Goal: Task Accomplishment & Management: Complete application form

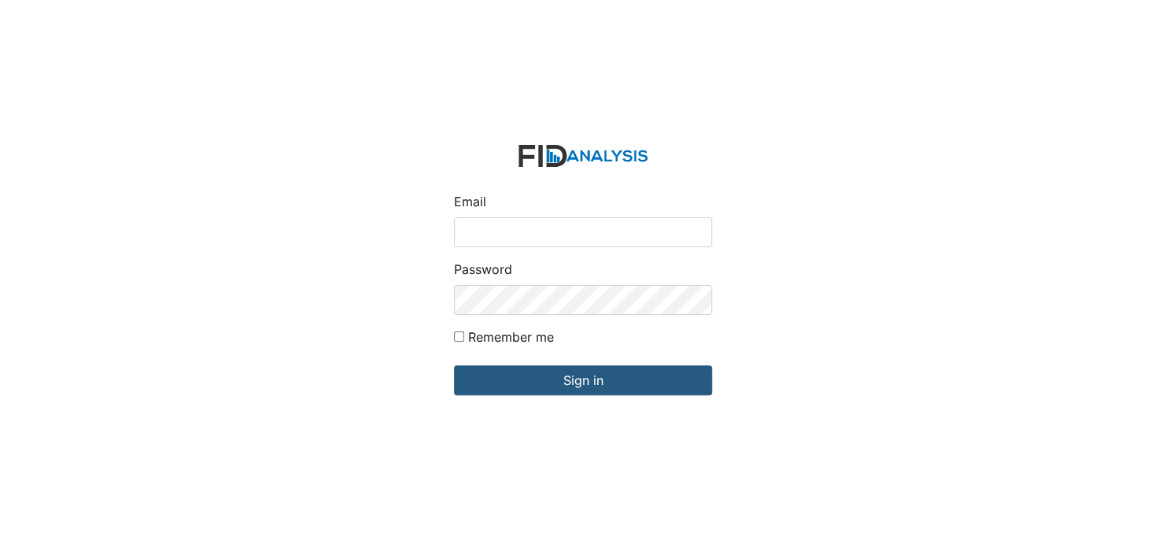
click at [511, 227] on input "Email" at bounding box center [583, 232] width 258 height 30
type input "[EMAIL_ADDRESS][DOMAIN_NAME]"
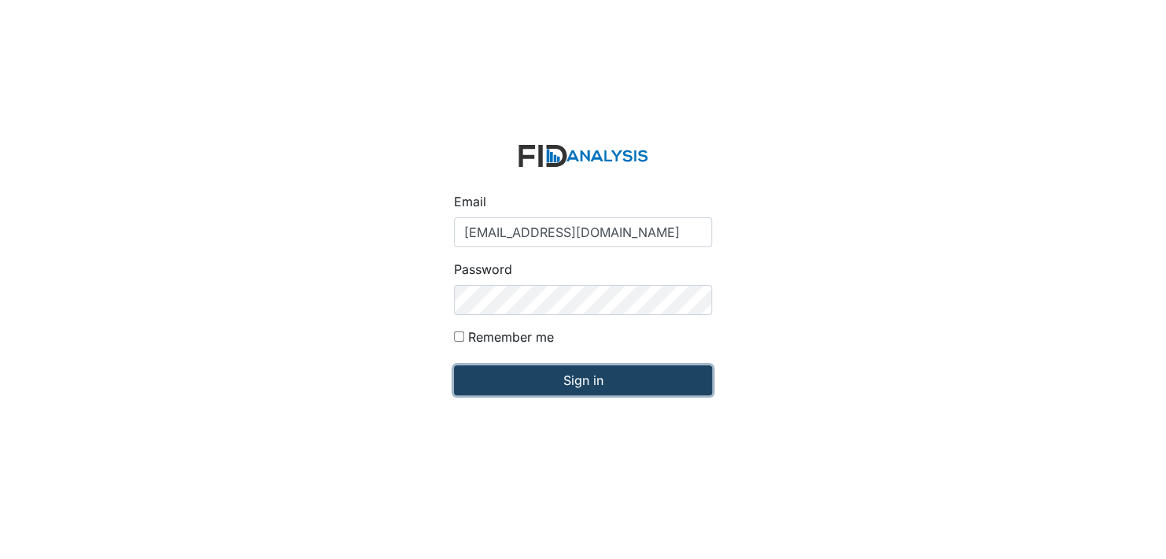
click at [579, 386] on input "Sign in" at bounding box center [583, 380] width 258 height 30
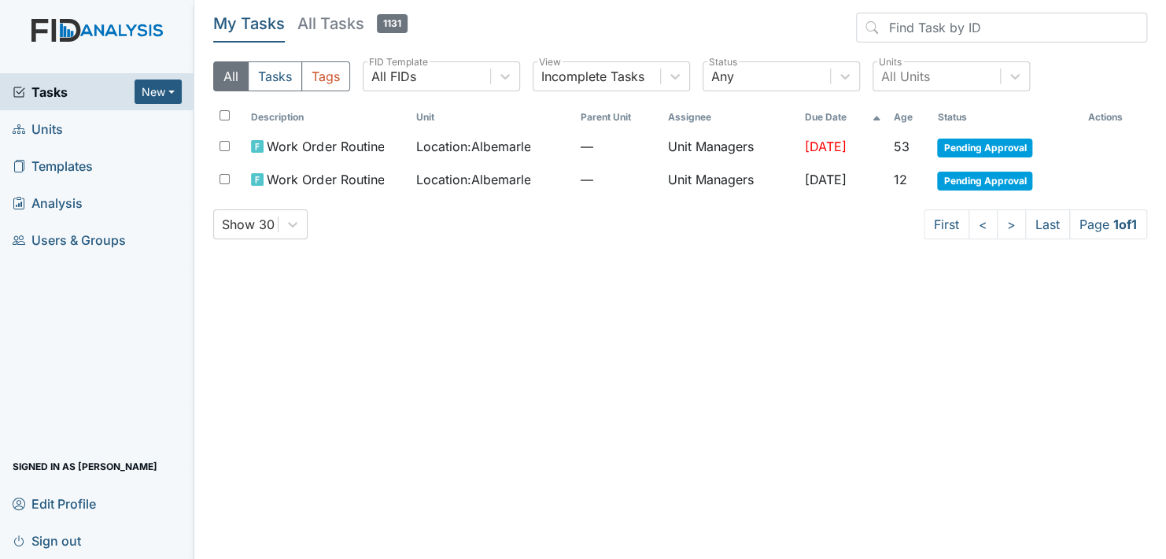
click at [102, 132] on link "Units" at bounding box center [97, 128] width 194 height 37
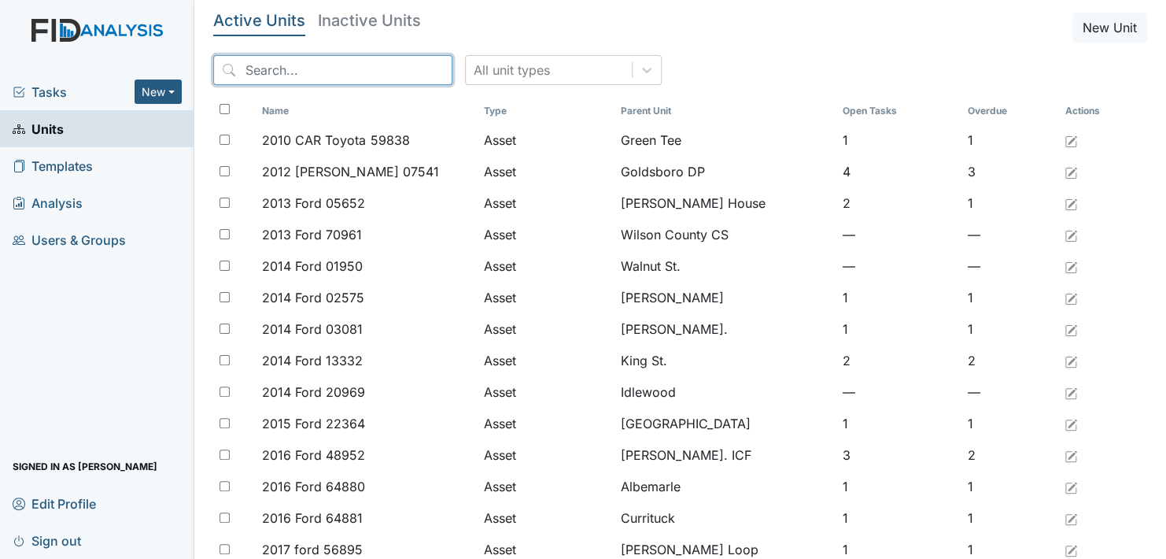
click at [248, 65] on input "search" at bounding box center [332, 70] width 239 height 30
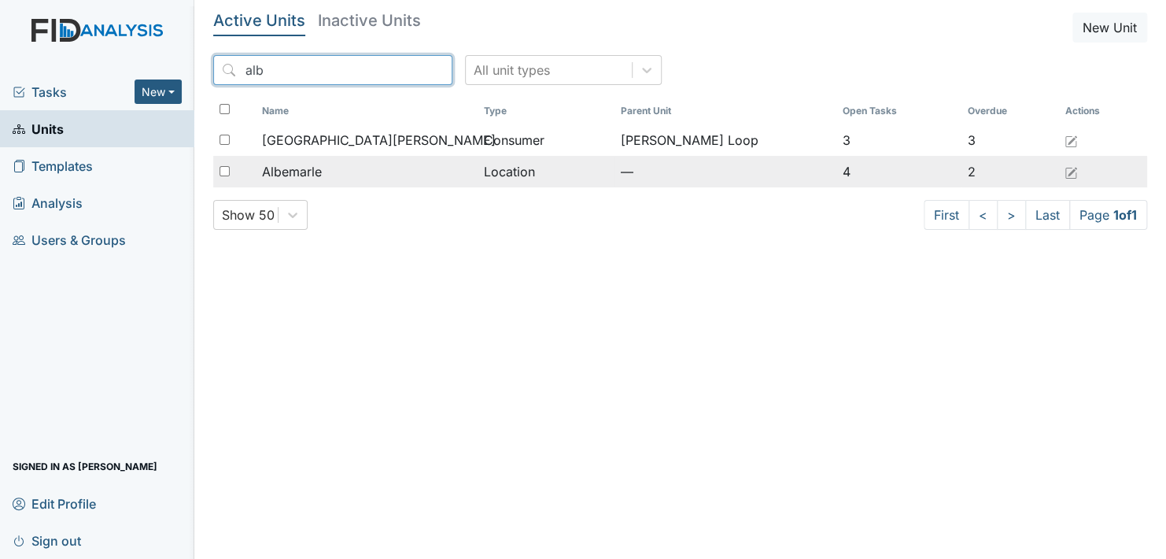
type input "alb"
click at [287, 168] on span "Albemarle" at bounding box center [292, 171] width 60 height 19
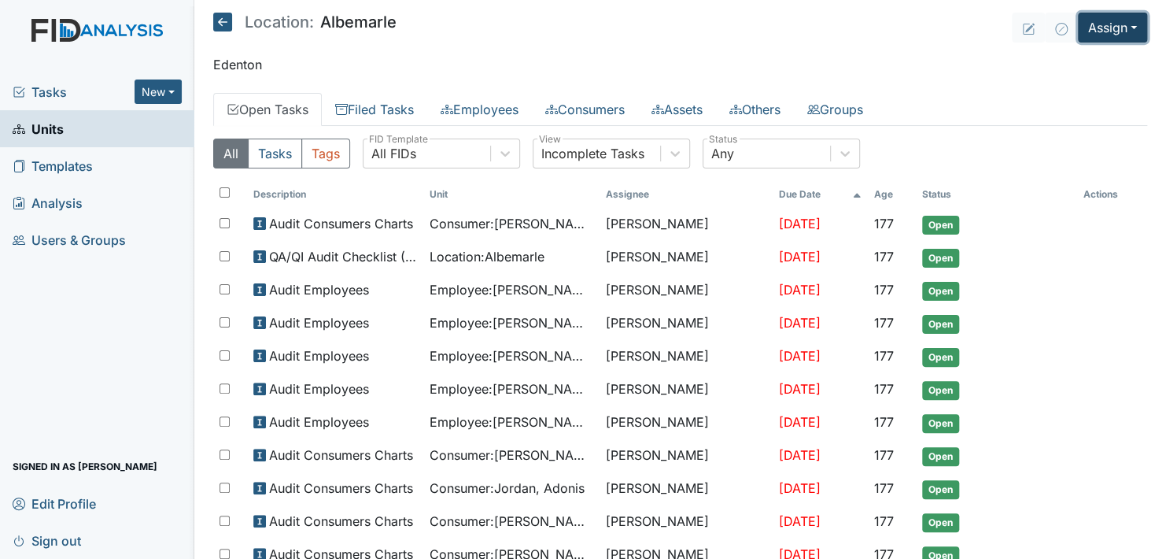
click at [1118, 20] on button "Assign" at bounding box center [1112, 28] width 69 height 30
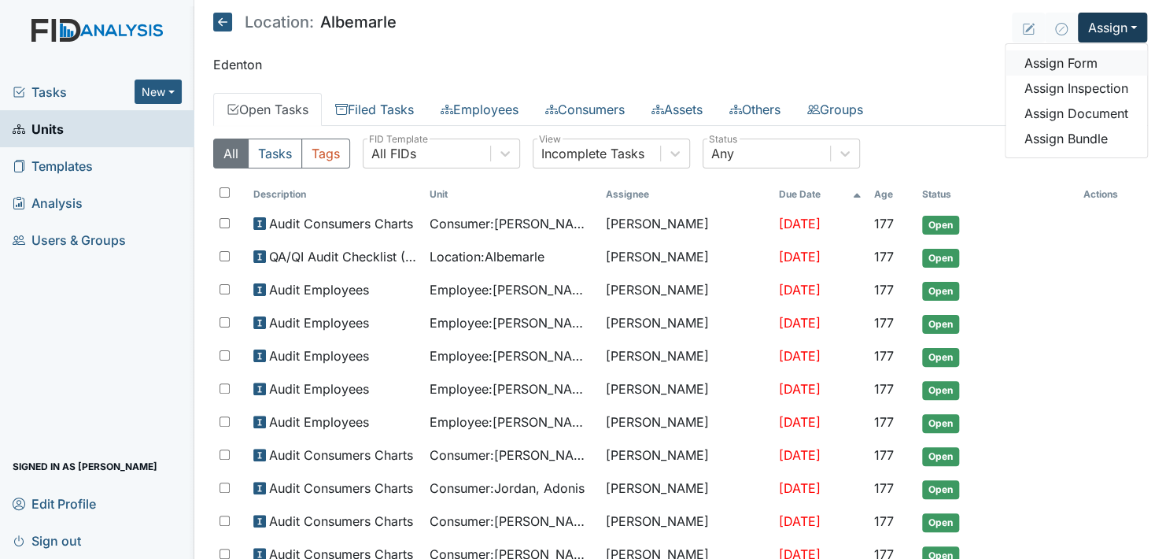
click at [1069, 58] on link "Assign Form" at bounding box center [1077, 62] width 142 height 25
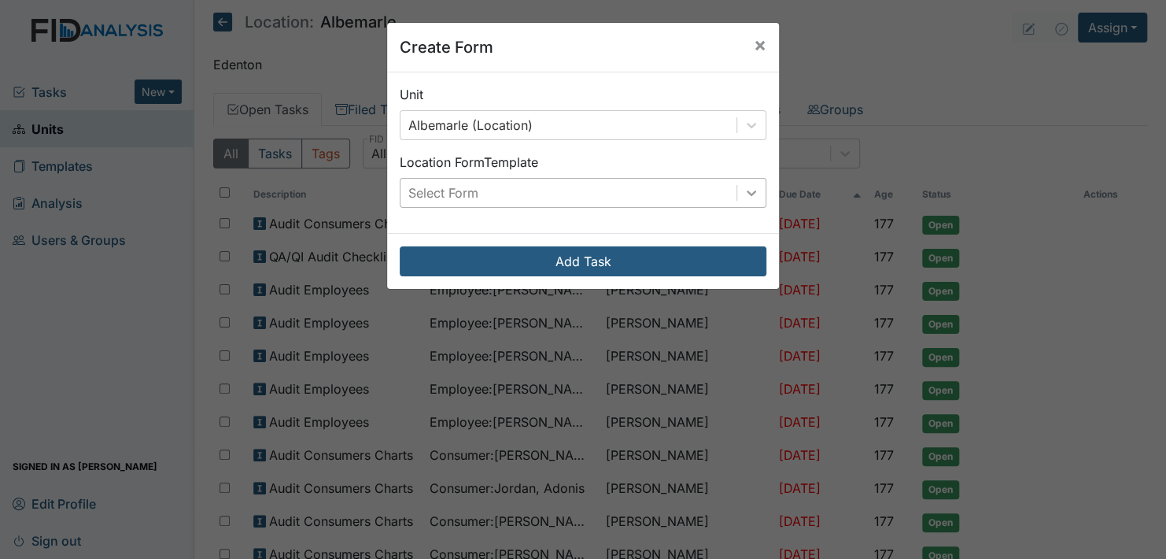
click at [747, 190] on icon at bounding box center [752, 193] width 16 height 16
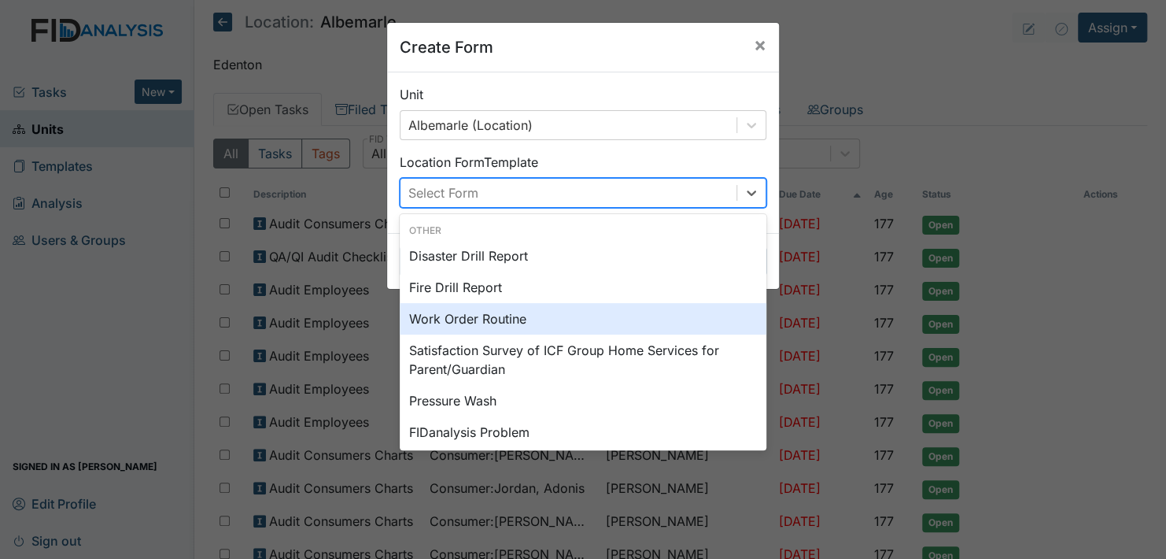
click at [547, 315] on div "Work Order Routine" at bounding box center [583, 318] width 367 height 31
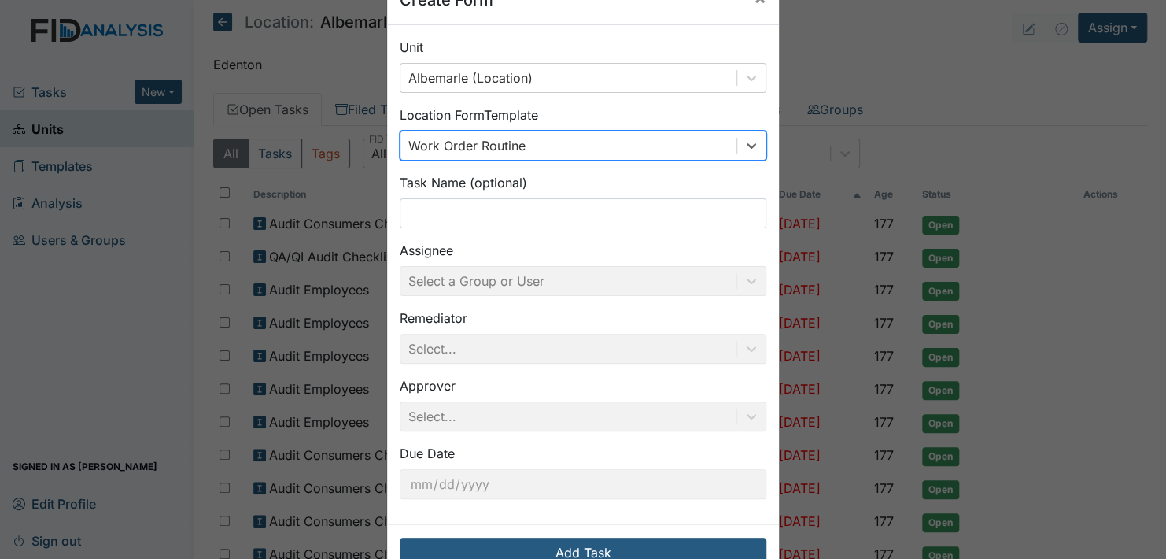
scroll to position [90, 0]
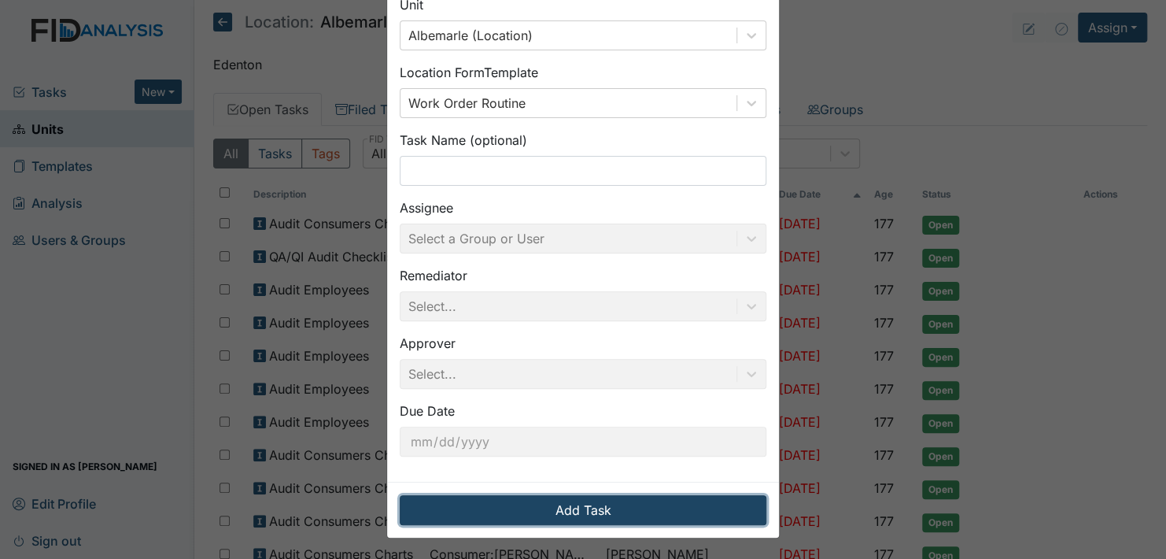
click at [567, 508] on button "Add Task" at bounding box center [583, 510] width 367 height 30
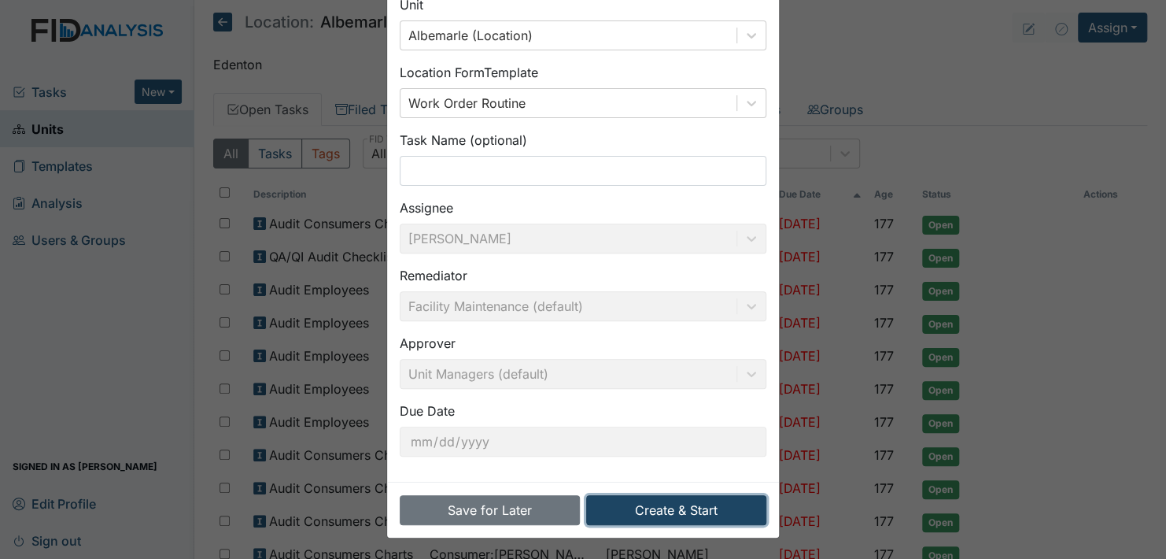
click at [618, 508] on button "Create & Start" at bounding box center [676, 510] width 180 height 30
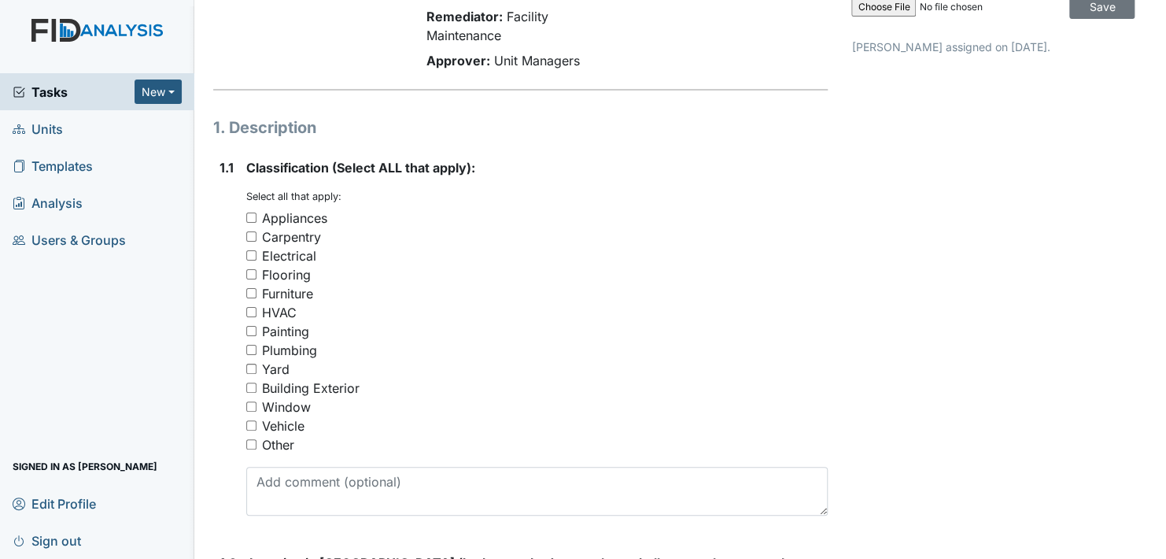
scroll to position [79, 0]
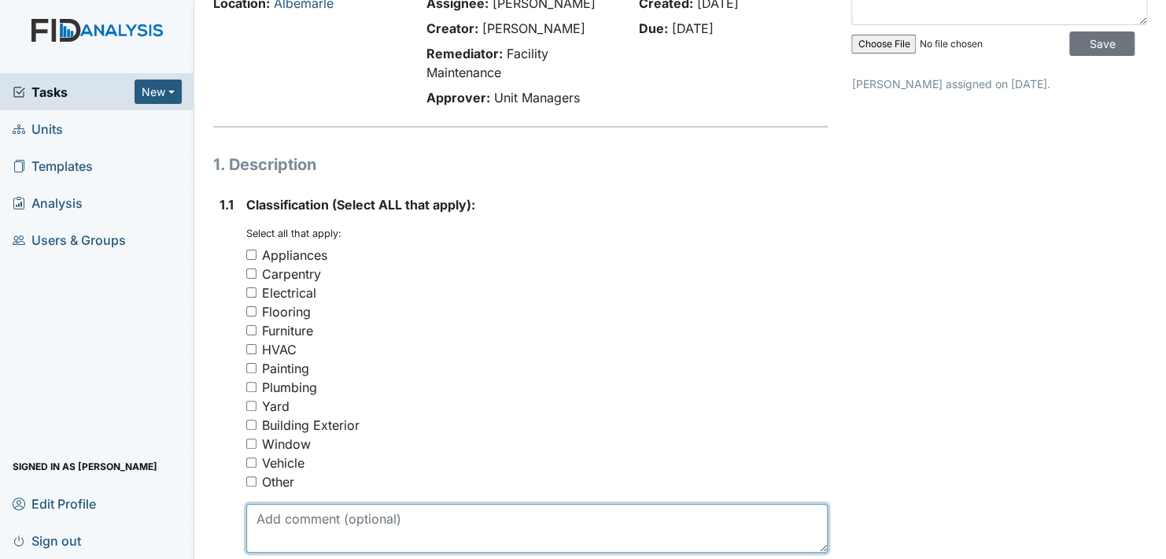
click at [323, 526] on textarea at bounding box center [536, 528] width 581 height 49
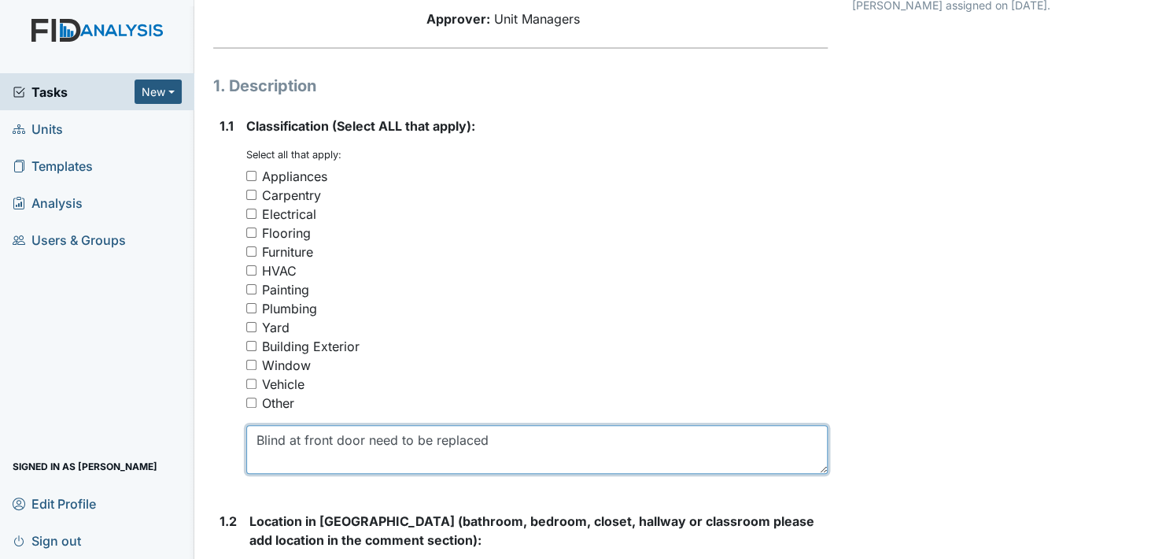
type textarea "Blind at front door need to be replaced"
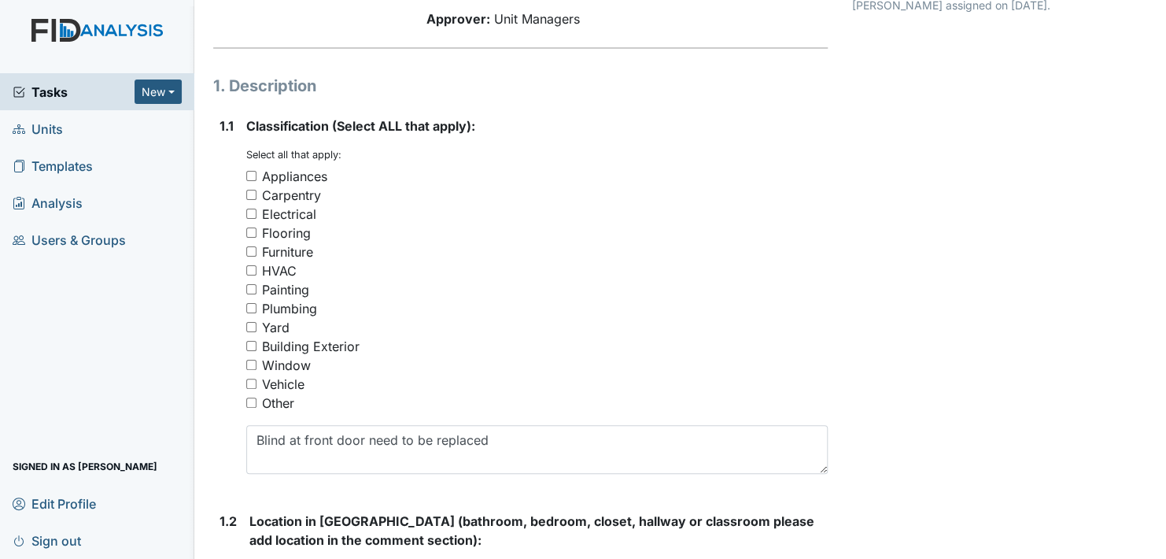
click at [252, 401] on input "Other" at bounding box center [251, 402] width 10 height 10
checkbox input "true"
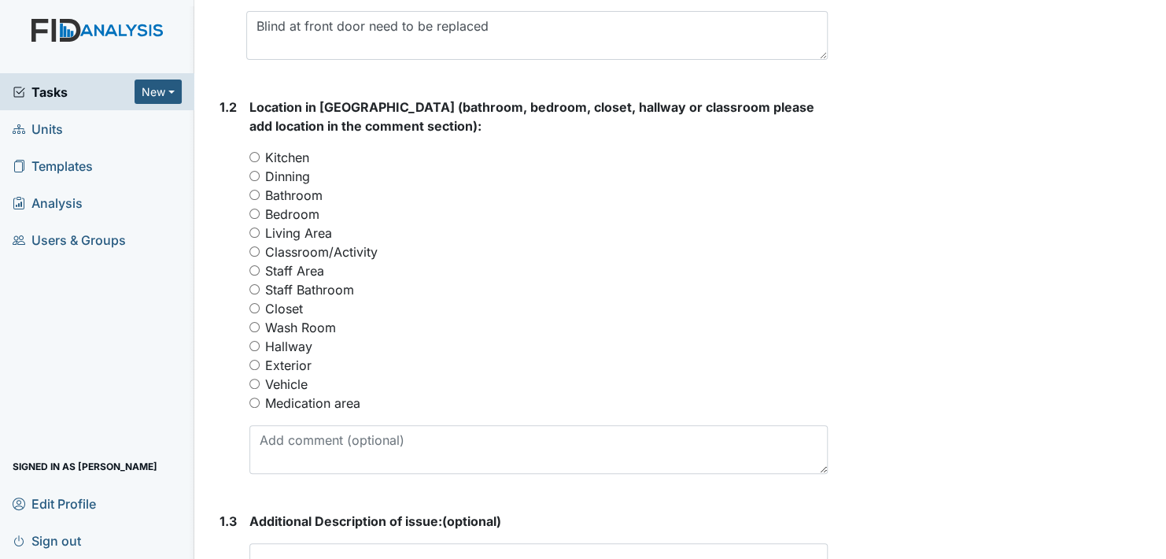
scroll to position [629, 0]
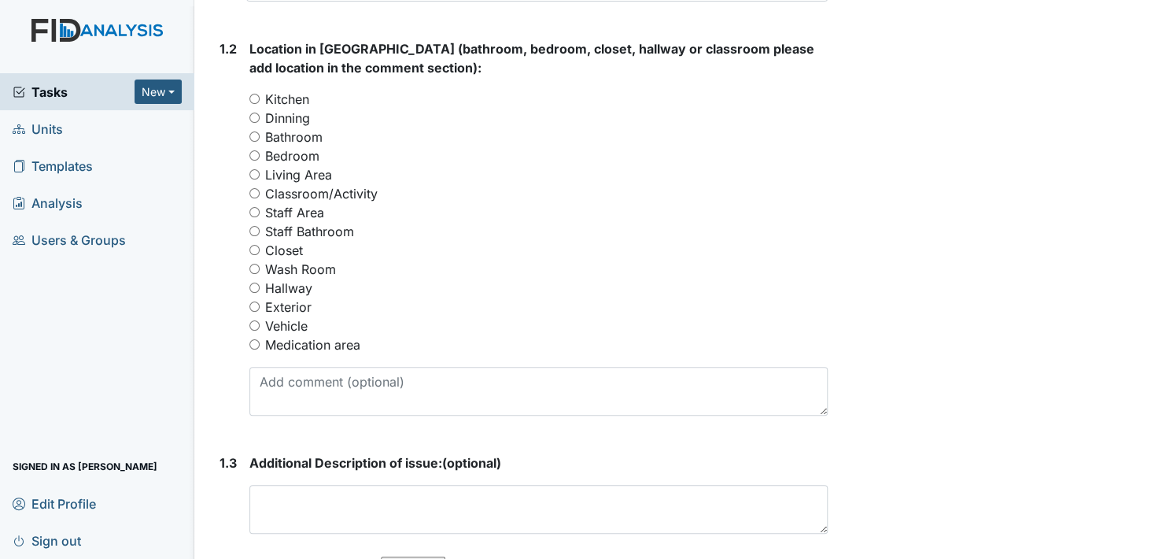
click at [253, 171] on input "Living Area" at bounding box center [254, 174] width 10 height 10
radio input "true"
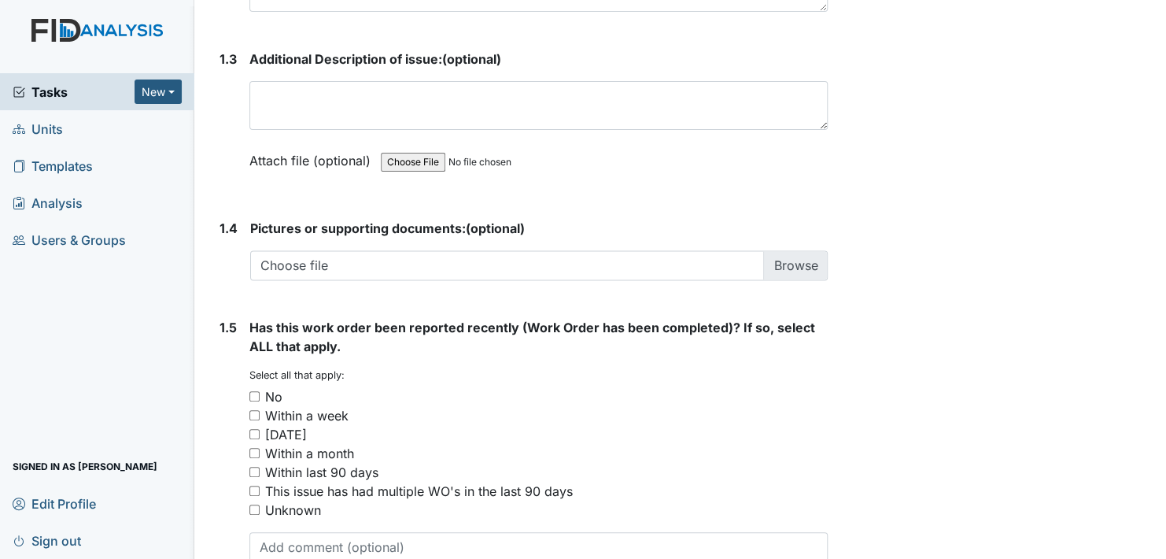
scroll to position [1133, 0]
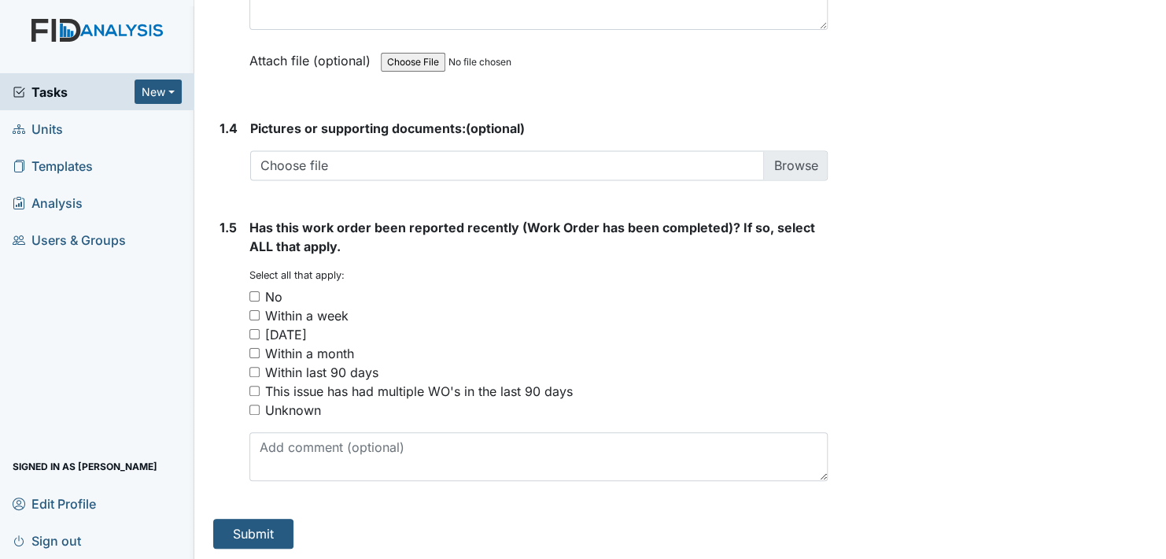
drag, startPoint x: 251, startPoint y: 294, endPoint x: 263, endPoint y: 304, distance: 15.1
click at [251, 294] on input "No" at bounding box center [254, 296] width 10 height 10
checkbox input "true"
